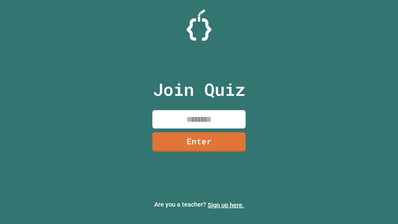
click at [226, 205] on link "Sign up here." at bounding box center [226, 204] width 36 height 7
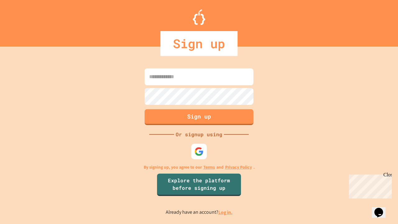
click at [226, 212] on link "Log in." at bounding box center [225, 212] width 14 height 7
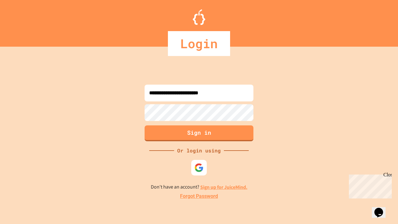
type input "**********"
